Goal: Task Accomplishment & Management: Manage account settings

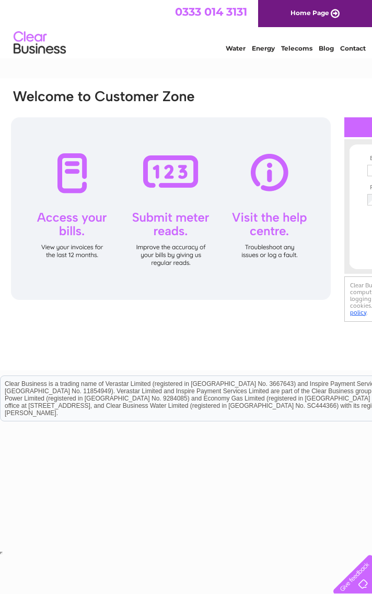
type input "[EMAIL_ADDRESS][DOMAIN_NAME]"
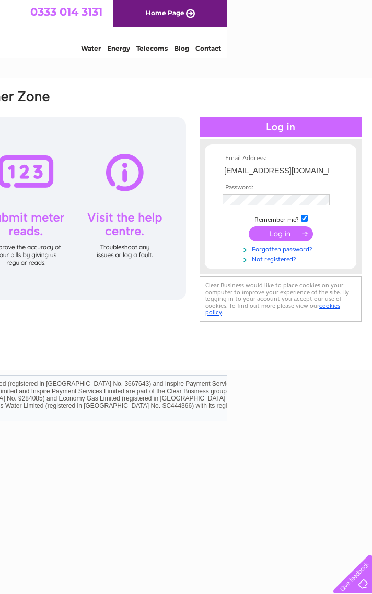
scroll to position [0, 145]
click at [282, 232] on input "submit" at bounding box center [280, 233] width 64 height 15
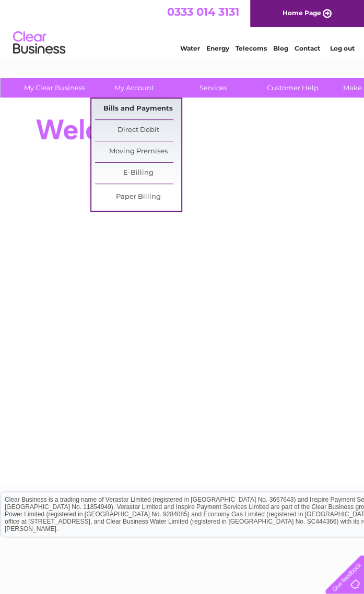
click at [136, 108] on link "Bills and Payments" at bounding box center [138, 109] width 86 height 21
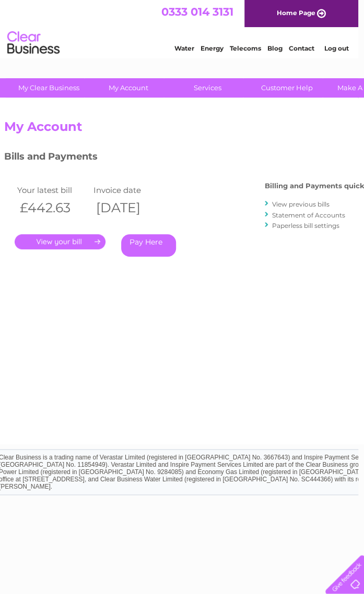
scroll to position [0, 5]
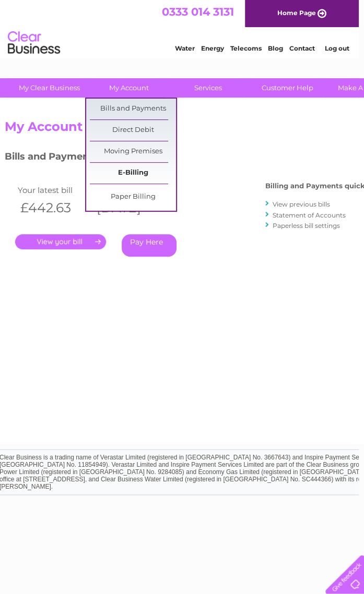
click at [133, 169] on link "E-Billing" at bounding box center [133, 173] width 86 height 21
click at [137, 174] on link "E-Billing" at bounding box center [133, 173] width 86 height 21
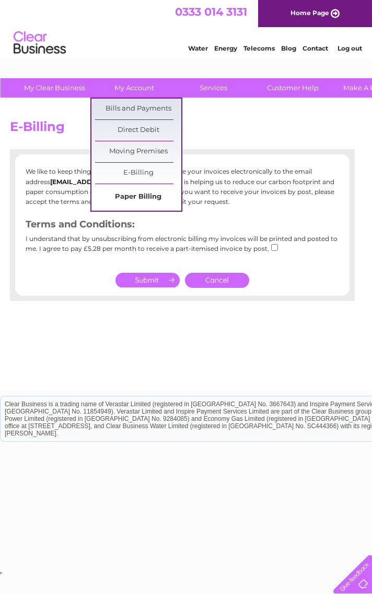
click at [125, 195] on link "Paper Billing" at bounding box center [138, 197] width 86 height 21
click at [136, 92] on link "My Account" at bounding box center [134, 87] width 86 height 19
click at [132, 109] on link "Bills and Payments" at bounding box center [138, 109] width 86 height 21
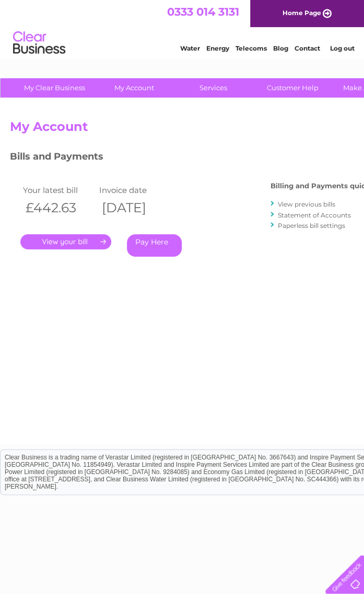
click at [72, 237] on link "." at bounding box center [65, 241] width 91 height 15
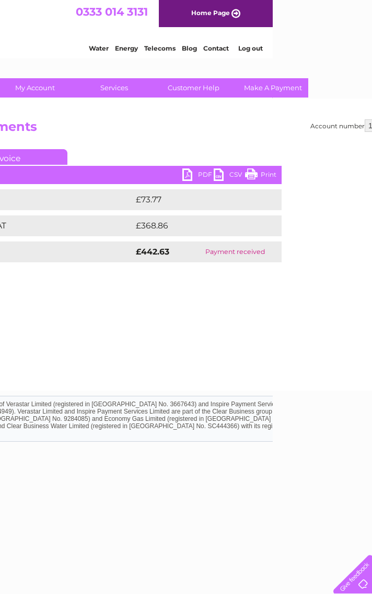
scroll to position [0, 145]
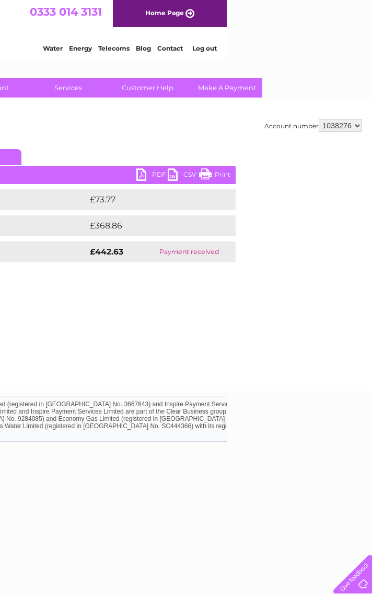
click at [156, 174] on link "PDF" at bounding box center [151, 176] width 31 height 15
click at [212, 45] on link "Log out" at bounding box center [205, 48] width 25 height 8
